Goal: Check status: Check status

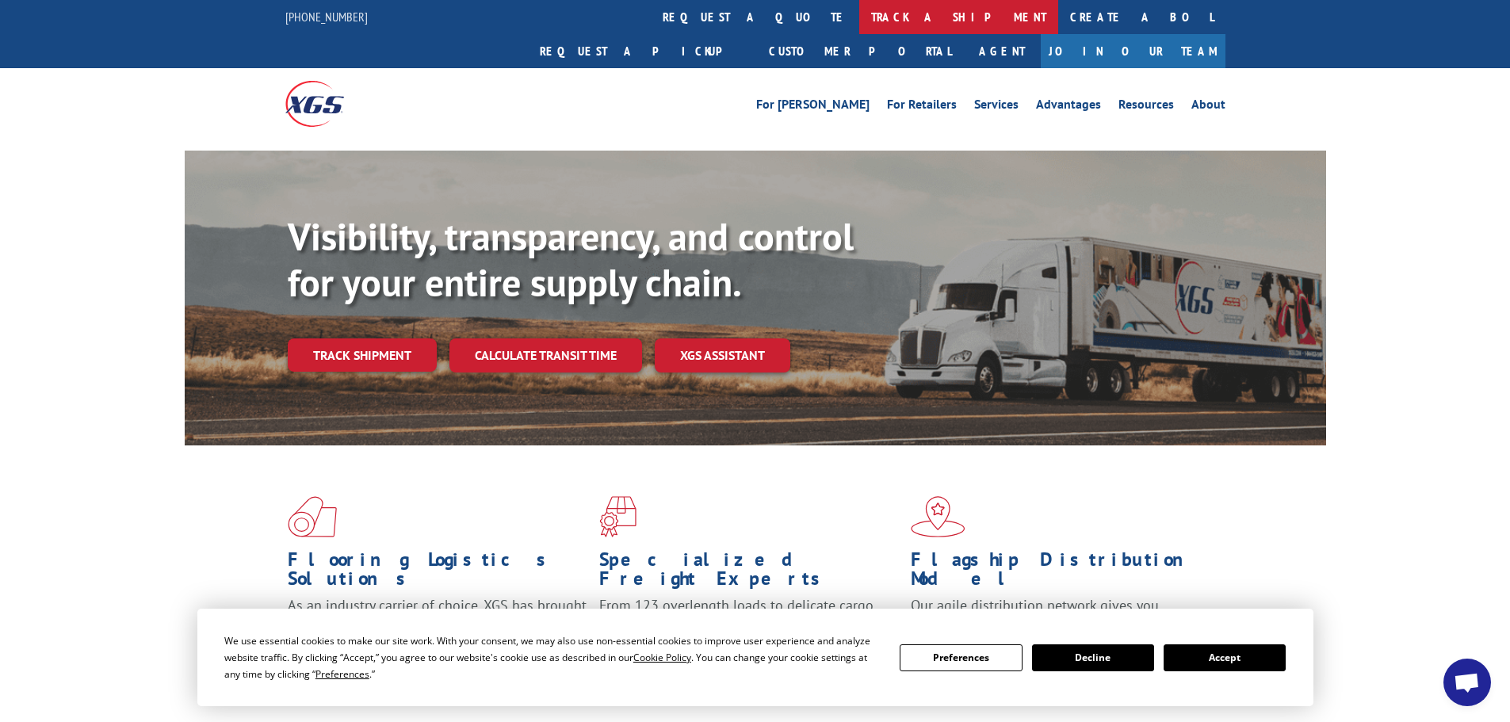
click at [859, 13] on link "track a shipment" at bounding box center [958, 17] width 199 height 34
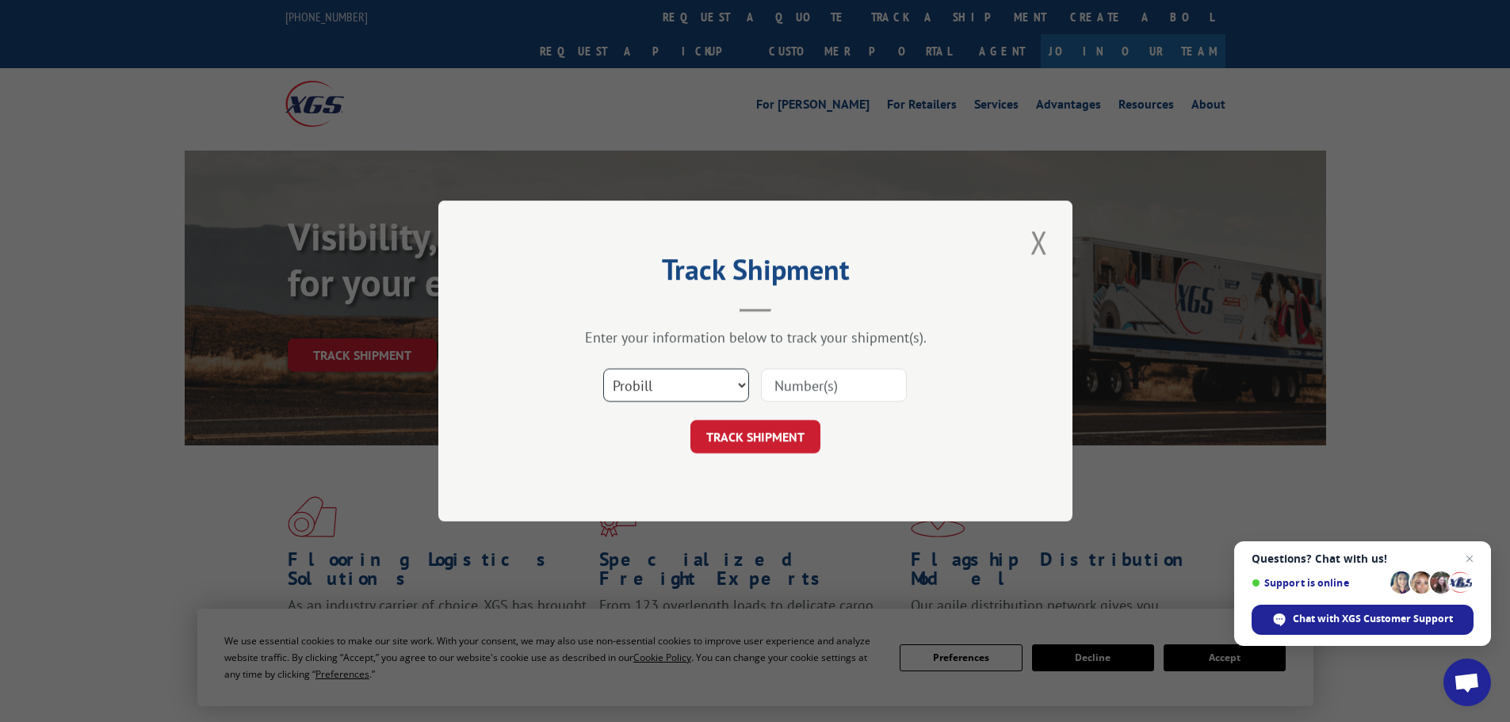
click at [665, 389] on select "Select category... Probill BOL PO" at bounding box center [676, 385] width 146 height 33
select select "bol"
click at [603, 369] on select "Select category... Probill BOL PO" at bounding box center [676, 385] width 146 height 33
click at [781, 388] on input at bounding box center [834, 385] width 146 height 33
paste input "5949942"
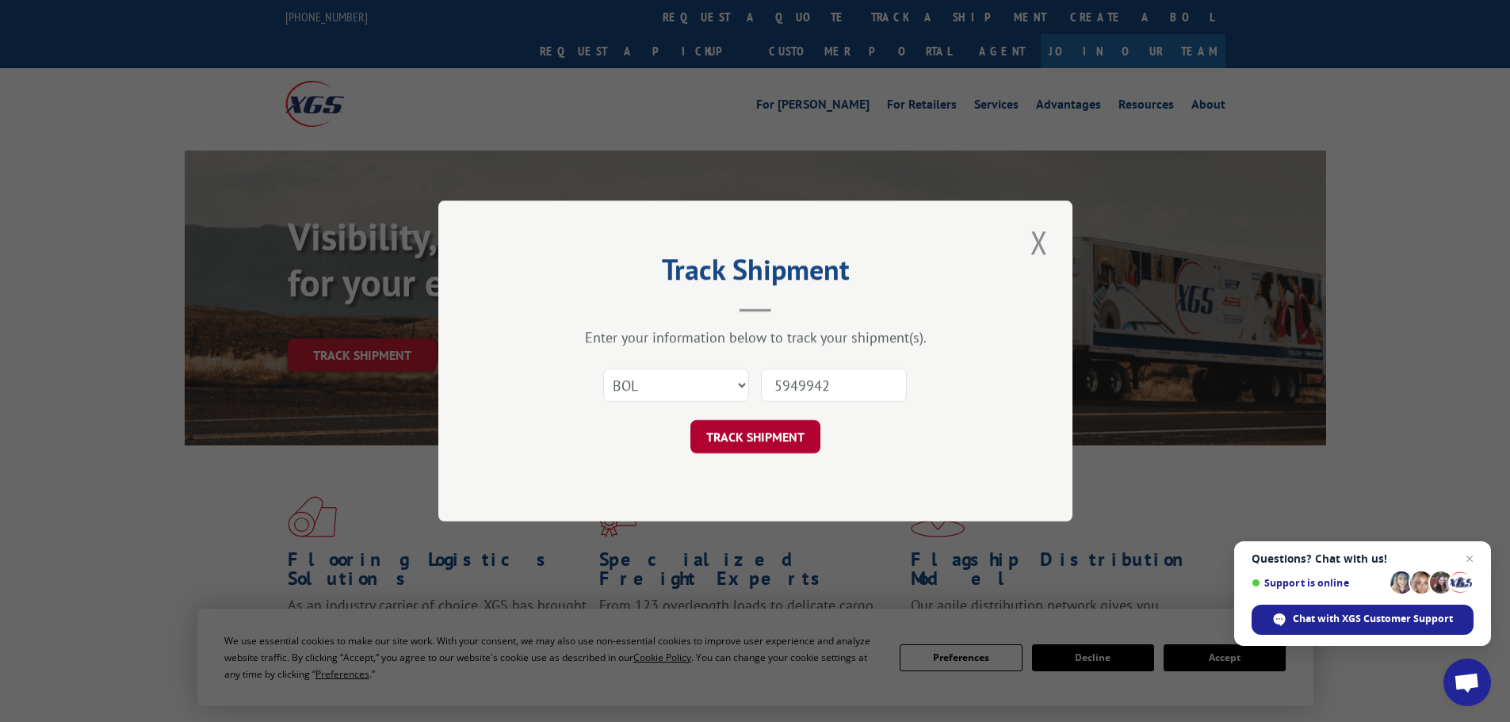
type input "5949942"
click at [743, 431] on button "TRACK SHIPMENT" at bounding box center [756, 436] width 130 height 33
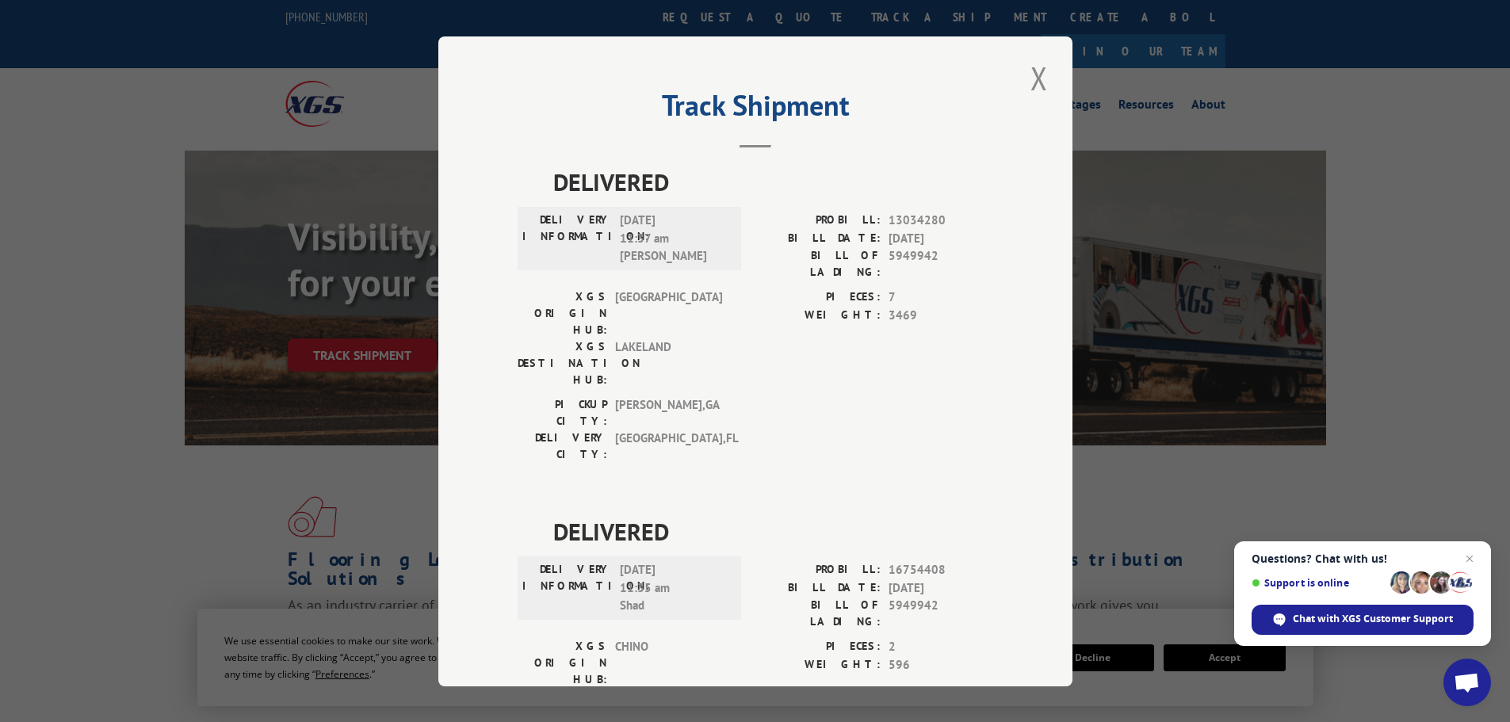
scroll to position [64, 0]
